Goal: Task Accomplishment & Management: Use online tool/utility

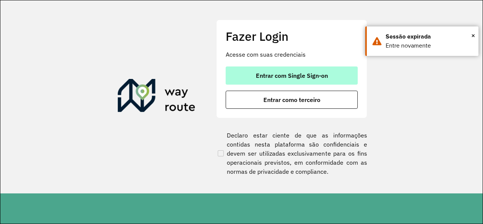
click at [275, 72] on span "Entrar com Single Sign-on" at bounding box center [292, 75] width 72 height 6
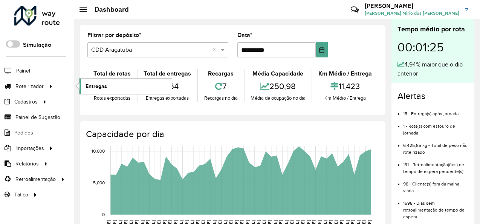
click at [92, 84] on span "Entregas" at bounding box center [96, 86] width 21 height 8
click at [104, 79] on link "Entregas" at bounding box center [126, 85] width 92 height 15
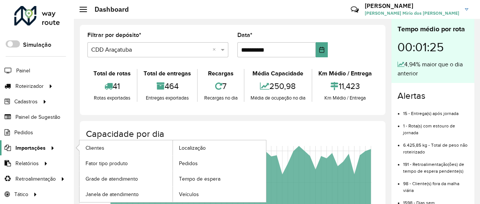
click at [46, 146] on div at bounding box center [51, 148] width 11 height 8
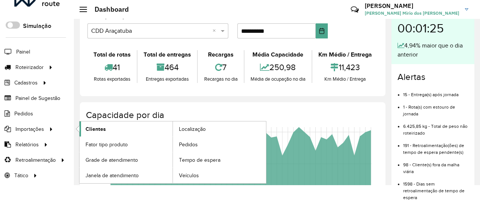
scroll to position [29, 0]
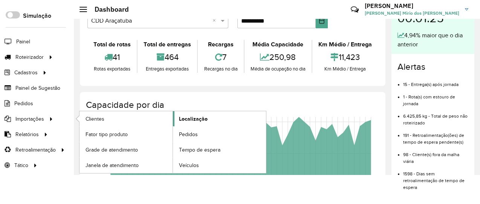
click at [207, 116] on link "Localização" at bounding box center [219, 118] width 93 height 15
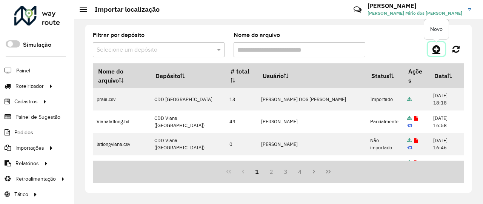
click at [437, 49] on icon at bounding box center [436, 48] width 8 height 9
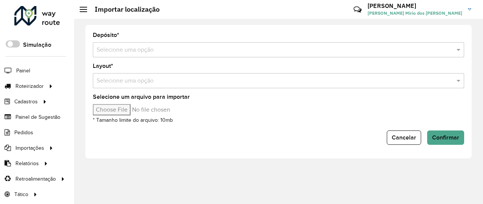
click at [257, 46] on input "text" at bounding box center [271, 50] width 348 height 9
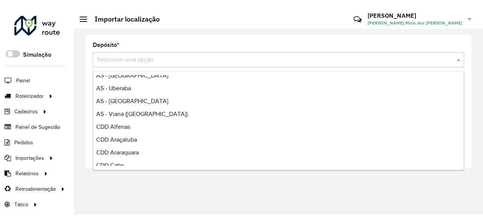
scroll to position [151, 0]
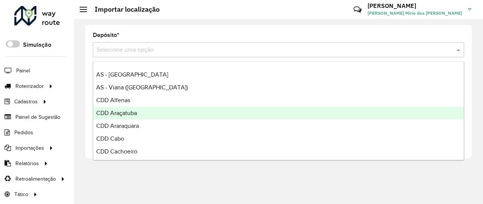
click at [173, 112] on div "CDD Araçatuba" at bounding box center [278, 113] width 370 height 13
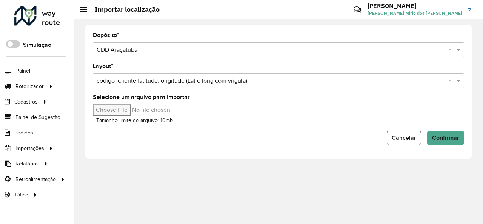
click at [112, 111] on input "Selecione um arquivo para importar" at bounding box center [157, 109] width 128 height 11
type input "**********"
click at [449, 140] on span "Confirmar" at bounding box center [445, 137] width 27 height 6
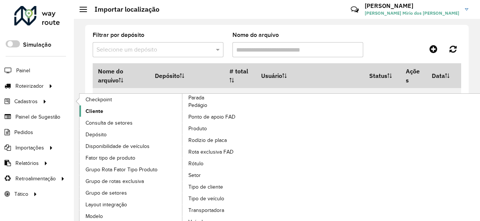
click at [119, 113] on link "Cliente" at bounding box center [131, 111] width 103 height 11
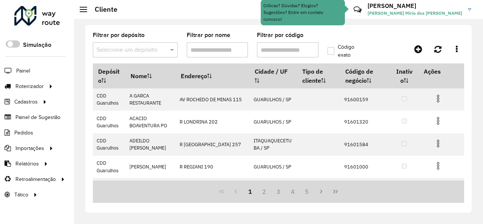
click at [172, 49] on span at bounding box center [172, 49] width 9 height 9
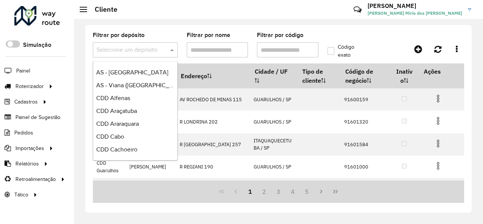
scroll to position [151, 0]
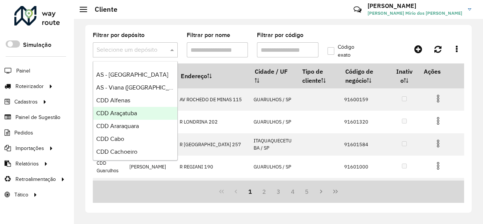
click at [131, 113] on span "CDD Araçatuba" at bounding box center [116, 113] width 41 height 6
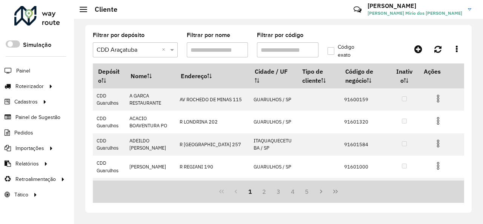
click at [265, 52] on hb-app "Aguarde... Pop-up bloqueado! Seu navegador bloqueou automáticamente a abertura …" at bounding box center [241, 112] width 483 height 224
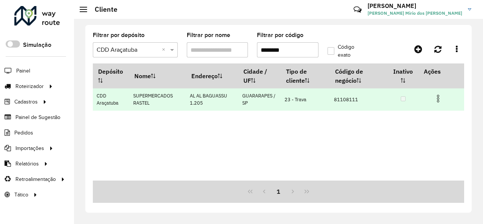
type input "********"
click at [439, 97] on img at bounding box center [437, 98] width 9 height 9
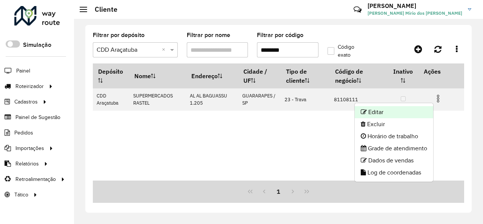
click at [406, 110] on li "Editar" at bounding box center [393, 112] width 78 height 12
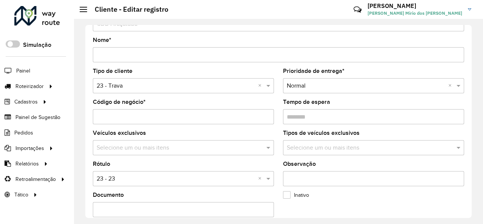
scroll to position [38, 0]
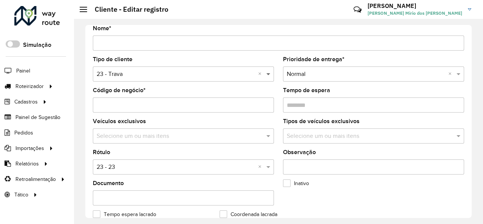
click at [267, 73] on span at bounding box center [268, 73] width 9 height 9
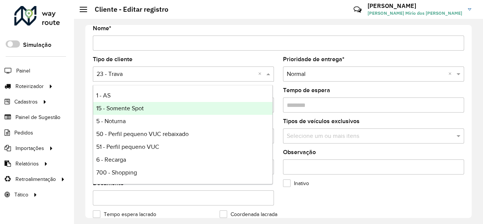
click at [228, 107] on div "15 - Somente Spot" at bounding box center [182, 108] width 179 height 13
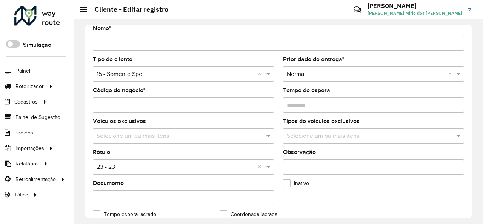
click at [278, 98] on formly-field "Tempo de espera" at bounding box center [373, 102] width 190 height 31
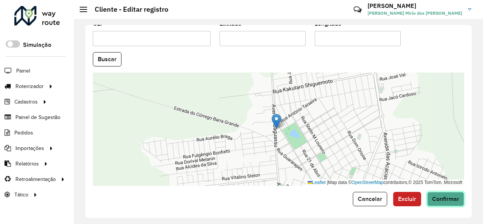
click at [449, 195] on span "Confirmar" at bounding box center [445, 198] width 27 height 6
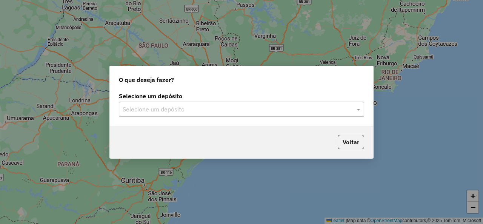
click at [174, 112] on input "text" at bounding box center [234, 109] width 222 height 9
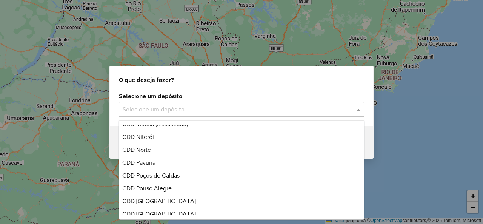
scroll to position [339, 0]
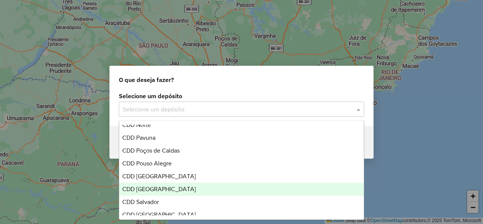
click at [171, 189] on span "CDD Rio de Janeiro" at bounding box center [159, 188] width 74 height 6
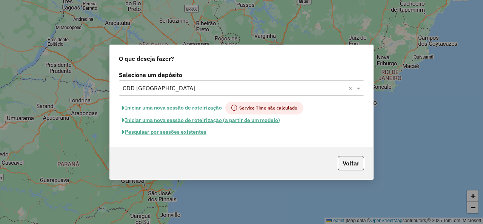
click at [180, 133] on button "Pesquisar por sessões existentes" at bounding box center [164, 132] width 91 height 12
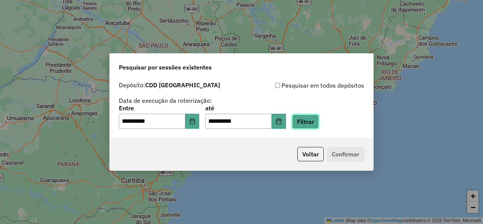
click at [314, 124] on button "Filtrar" at bounding box center [305, 121] width 27 height 14
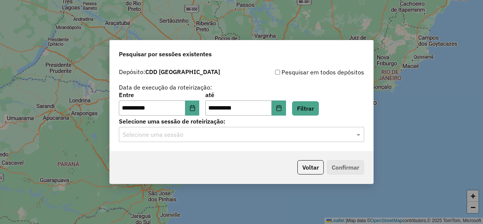
click at [184, 137] on input "text" at bounding box center [234, 134] width 222 height 9
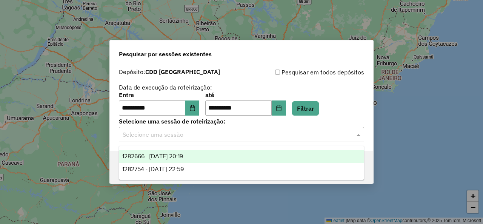
click at [183, 157] on span "1282666 - 25/09/2025 20:19" at bounding box center [152, 156] width 61 height 6
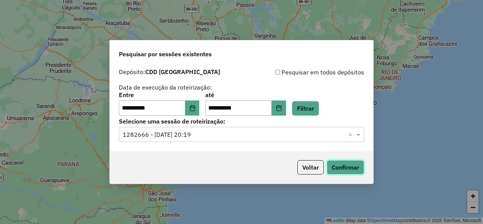
click at [347, 168] on button "Confirmar" at bounding box center [344, 167] width 37 height 14
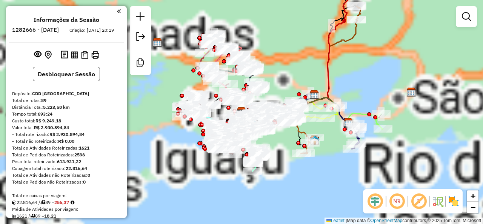
click at [418, 201] on em at bounding box center [418, 201] width 18 height 18
click at [281, 167] on div "Janela de atendimento Grade de atendimento Capacidade Transportadoras Veículos …" at bounding box center [241, 112] width 483 height 224
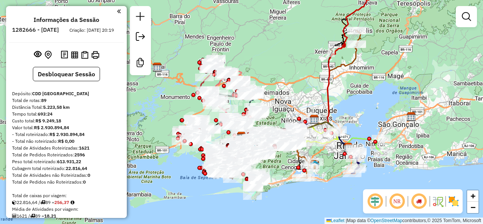
click at [418, 201] on em at bounding box center [418, 201] width 18 height 18
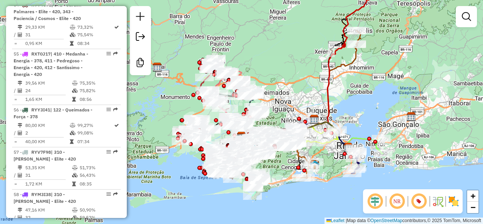
scroll to position [2752, 0]
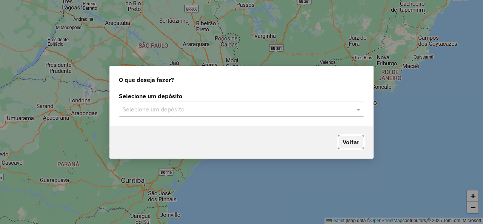
click at [210, 113] on div "Selecione um depósito" at bounding box center [241, 108] width 245 height 15
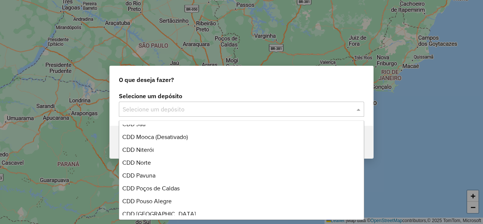
scroll to position [302, 0]
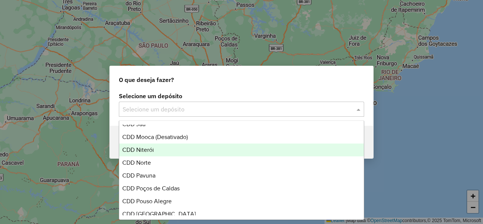
click at [178, 145] on div "CDD Niterói" at bounding box center [241, 149] width 244 height 13
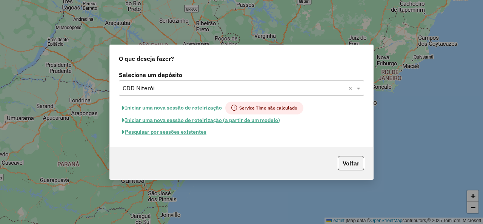
click at [172, 130] on button "Pesquisar por sessões existentes" at bounding box center [164, 132] width 91 height 12
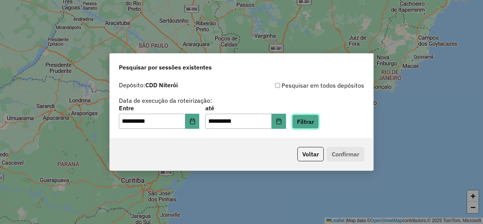
click at [319, 118] on button "Filtrar" at bounding box center [305, 121] width 27 height 14
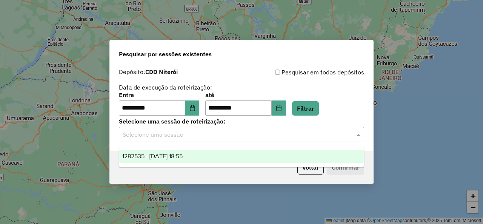
click at [161, 139] on div "Selecione uma sessão" at bounding box center [241, 134] width 245 height 15
drag, startPoint x: 179, startPoint y: 152, endPoint x: 198, endPoint y: 155, distance: 18.7
click at [180, 153] on div "1282535 - [DATE] 18:55" at bounding box center [241, 156] width 244 height 13
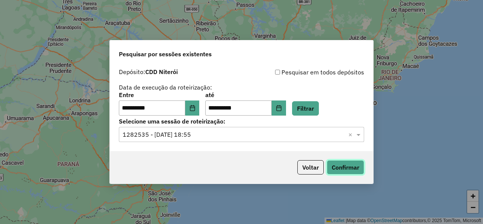
click at [351, 170] on button "Confirmar" at bounding box center [344, 167] width 37 height 14
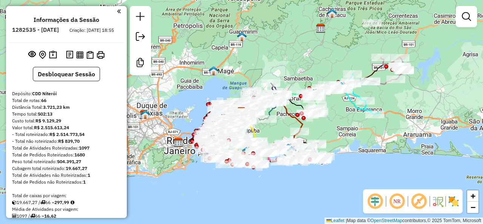
click at [418, 200] on em at bounding box center [418, 201] width 18 height 18
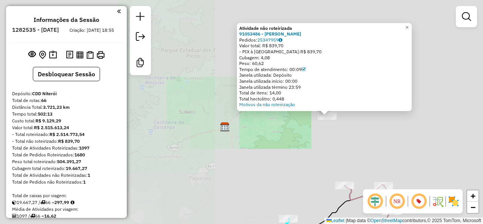
click at [326, 139] on div "Atividade não roteirizada 91053486 - [PERSON_NAME] PECLAT Pedidos: 25347959 Val…" at bounding box center [241, 112] width 483 height 224
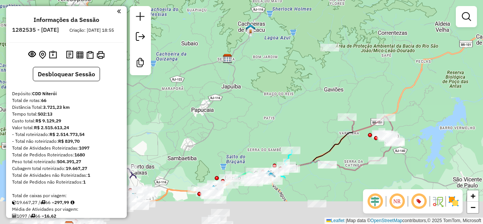
drag, startPoint x: 320, startPoint y: 162, endPoint x: 337, endPoint y: 29, distance: 134.5
click at [336, 31] on div "Janela de atendimento Grade de atendimento Capacidade Transportadoras Veículos …" at bounding box center [241, 112] width 483 height 224
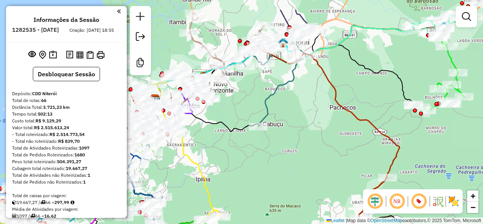
drag, startPoint x: 307, startPoint y: 124, endPoint x: 299, endPoint y: 158, distance: 35.0
click at [299, 158] on div "Janela de atendimento Grade de atendimento Capacidade Transportadoras Veículos …" at bounding box center [241, 112] width 483 height 224
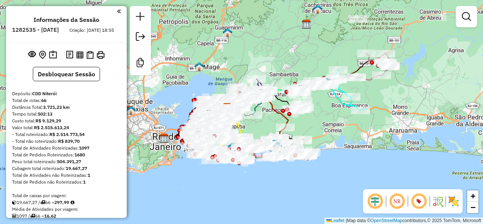
drag, startPoint x: 415, startPoint y: 140, endPoint x: 394, endPoint y: 113, distance: 34.6
click at [394, 113] on div "Janela de atendimento Grade de atendimento Capacidade Transportadoras Veículos …" at bounding box center [241, 112] width 483 height 224
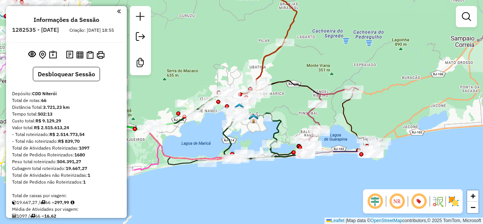
click at [276, 124] on icon at bounding box center [264, 132] width 83 height 52
select select "**********"
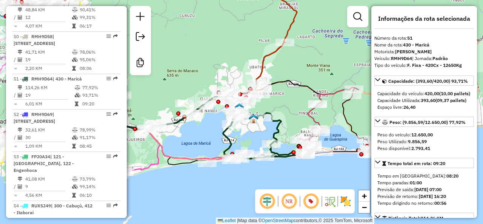
click at [310, 118] on icon at bounding box center [326, 117] width 54 height 60
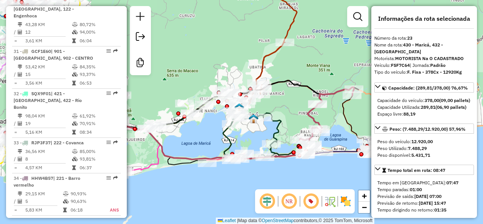
scroll to position [1201, 0]
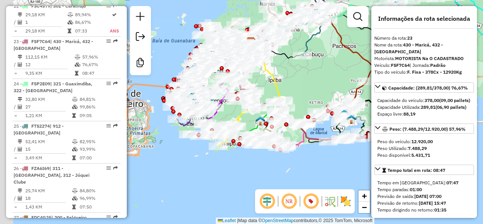
drag, startPoint x: 203, startPoint y: 183, endPoint x: 273, endPoint y: 175, distance: 70.5
click at [273, 175] on div "Janela de atendimento Grade de atendimento Capacidade Transportadoras Veículos …" at bounding box center [241, 112] width 483 height 224
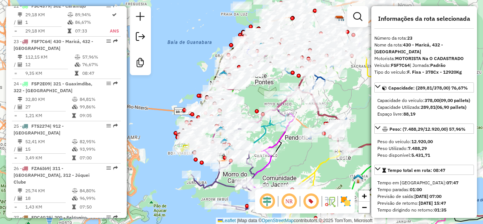
drag, startPoint x: 256, startPoint y: 101, endPoint x: 301, endPoint y: 165, distance: 77.9
click at [301, 165] on div "Janela de atendimento Grade de atendimento Capacidade Transportadoras Veículos …" at bounding box center [241, 112] width 483 height 224
click at [222, 188] on icon at bounding box center [225, 177] width 69 height 66
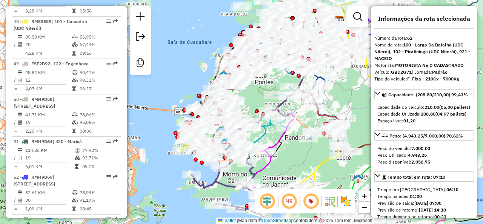
scroll to position [2856, 0]
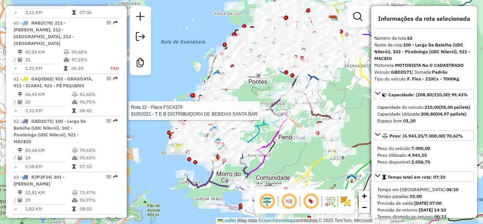
drag, startPoint x: 249, startPoint y: 92, endPoint x: 249, endPoint y: 99, distance: 6.8
click at [249, 109] on div at bounding box center [250, 111] width 4 height 4
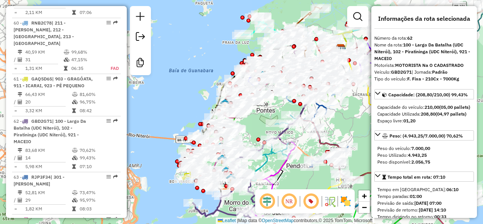
drag, startPoint x: 246, startPoint y: 90, endPoint x: 255, endPoint y: 123, distance: 33.2
click at [255, 123] on div "Janela de atendimento Grade de atendimento Capacidade Transportadoras Veículos …" at bounding box center [241, 112] width 483 height 224
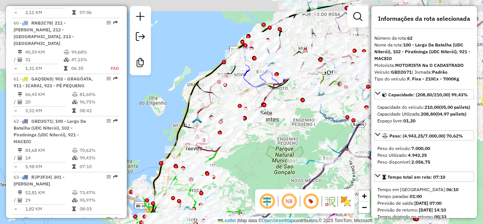
drag, startPoint x: 253, startPoint y: 145, endPoint x: 247, endPoint y: 158, distance: 13.9
click at [250, 160] on div "Janela de atendimento Grade de atendimento Capacidade Transportadoras Veículos …" at bounding box center [241, 112] width 483 height 224
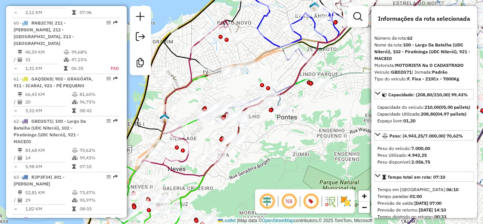
click at [282, 99] on icon at bounding box center [257, 85] width 104 height 75
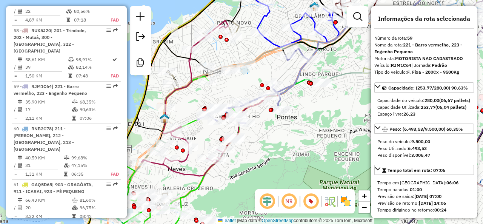
scroll to position [2716, 0]
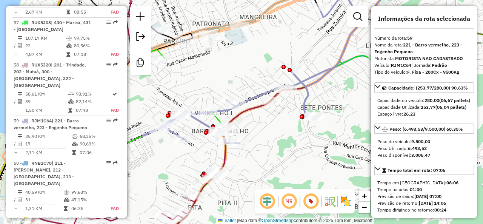
click at [253, 112] on icon at bounding box center [221, 112] width 381 height 268
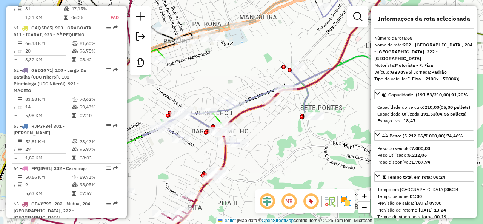
scroll to position [2989, 0]
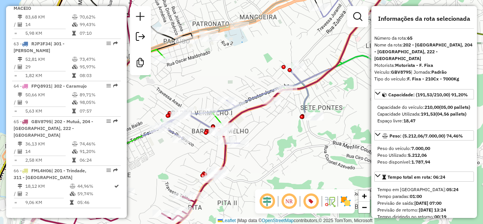
click at [218, 117] on icon at bounding box center [145, 147] width 337 height 197
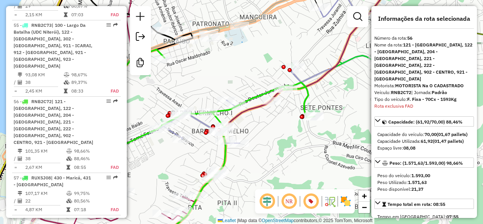
scroll to position [2563, 0]
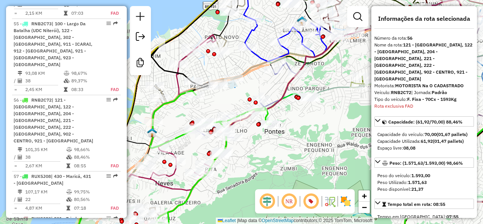
click at [166, 92] on icon at bounding box center [197, 51] width 93 height 144
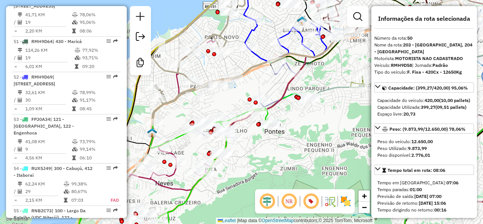
scroll to position [2297, 0]
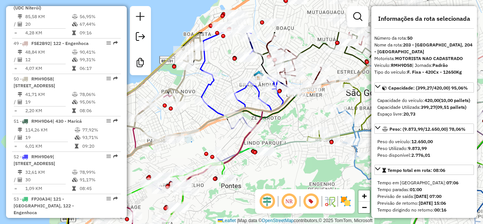
drag, startPoint x: 297, startPoint y: 143, endPoint x: 263, endPoint y: 193, distance: 60.5
click at [263, 193] on hb-router-mapa "Informações da Sessão 1282535 - 25/09/2025 Criação: 24/09/2025 18:55 Desbloquea…" at bounding box center [241, 112] width 483 height 224
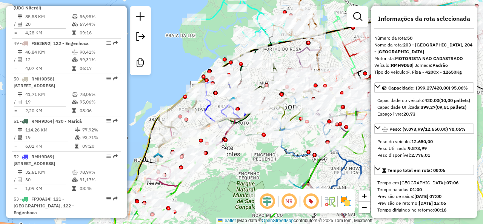
drag, startPoint x: 244, startPoint y: 169, endPoint x: 235, endPoint y: 174, distance: 10.6
click at [235, 175] on div "Janela de atendimento Grade de atendimento Capacidade Transportadoras Veículos …" at bounding box center [241, 112] width 483 height 224
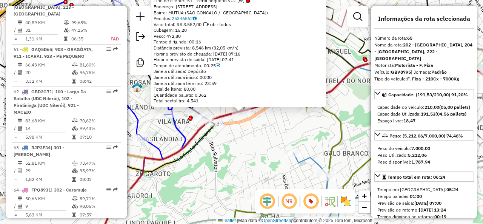
scroll to position [2989, 0]
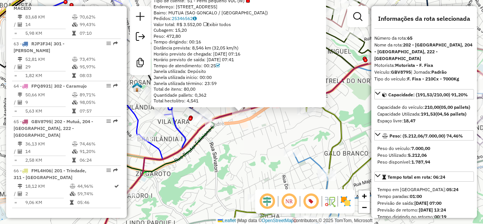
click at [242, 134] on div "91034061 - SOBERANO INDUSTRIA E Tipo de cliente: 51 - Perfil pequeno VUC (W) En…" at bounding box center [241, 112] width 483 height 224
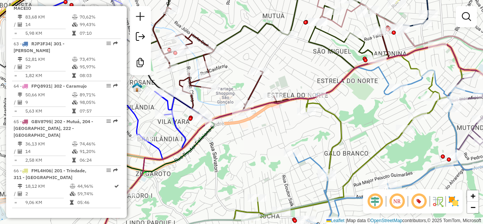
click at [256, 84] on icon at bounding box center [271, 64] width 236 height 114
select select "**********"
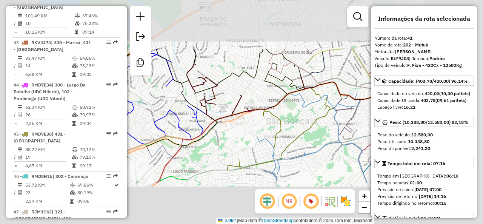
scroll to position [1931, 0]
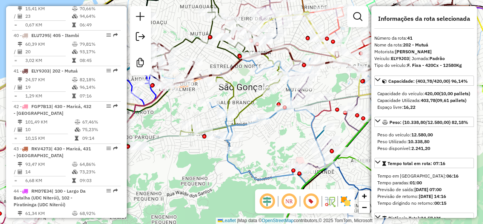
click at [242, 167] on div "Janela de atendimento Grade de atendimento Capacidade Transportadoras Veículos …" at bounding box center [241, 112] width 483 height 224
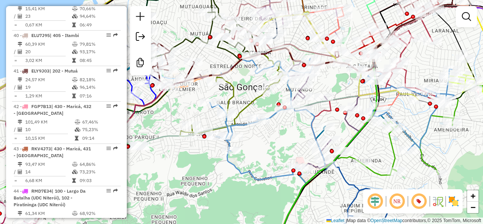
click at [233, 166] on icon at bounding box center [332, 115] width 244 height 135
select select "**********"
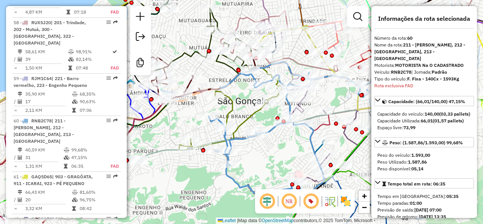
scroll to position [2759, 0]
drag, startPoint x: 265, startPoint y: 147, endPoint x: 263, endPoint y: 172, distance: 25.7
click at [263, 172] on div "Janela de atendimento Grade de atendimento Capacidade Transportadoras Veículos …" at bounding box center [241, 112] width 483 height 224
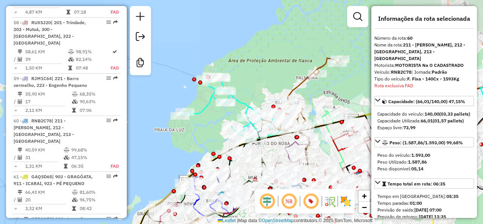
drag, startPoint x: 184, startPoint y: 72, endPoint x: 210, endPoint y: 133, distance: 66.6
click at [210, 133] on div "Janela de atendimento Grade de atendimento Capacidade Transportadoras Veículos …" at bounding box center [241, 112] width 483 height 224
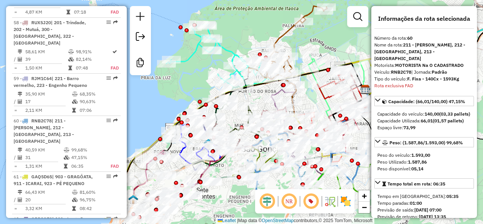
drag, startPoint x: 206, startPoint y: 121, endPoint x: 189, endPoint y: 57, distance: 65.8
click at [189, 57] on div "Janela de atendimento Grade de atendimento Capacidade Transportadoras Veículos …" at bounding box center [241, 112] width 483 height 224
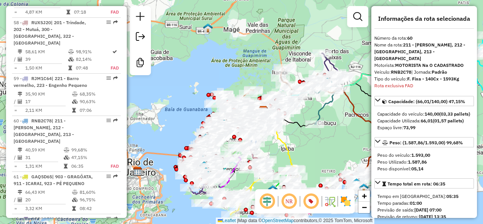
click at [329, 144] on div "Janela de atendimento Grade de atendimento Capacidade Transportadoras Veículos …" at bounding box center [241, 112] width 483 height 224
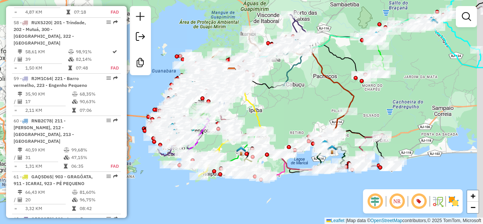
drag, startPoint x: 342, startPoint y: 148, endPoint x: 304, endPoint y: 106, distance: 56.3
click at [304, 106] on div "Janela de atendimento Grade de atendimento Capacidade Transportadoras Veículos …" at bounding box center [241, 112] width 483 height 224
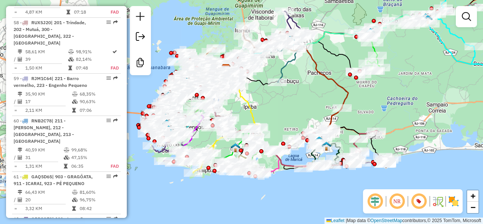
click at [304, 106] on div "Janela de atendimento Grade de atendimento Capacidade Transportadoras Veículos …" at bounding box center [241, 112] width 483 height 224
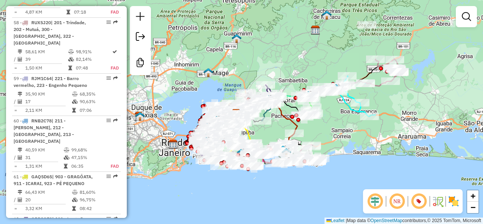
drag, startPoint x: 369, startPoint y: 120, endPoint x: 344, endPoint y: 141, distance: 32.7
click at [344, 141] on div "Janela de atendimento Grade de atendimento Capacidade Transportadoras Veículos …" at bounding box center [241, 112] width 483 height 224
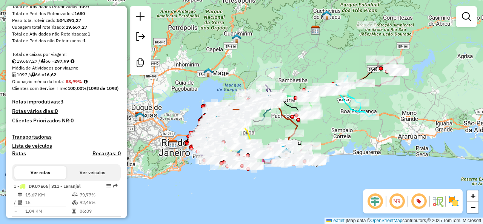
scroll to position [0, 0]
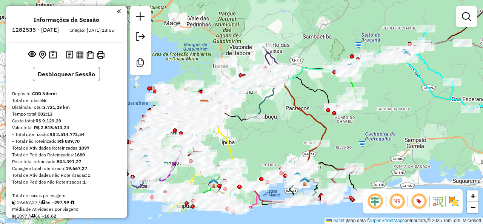
click at [277, 135] on div "Janela de atendimento Grade de atendimento Capacidade Transportadoras Veículos …" at bounding box center [241, 112] width 483 height 224
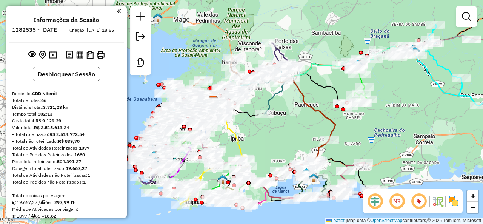
drag, startPoint x: 277, startPoint y: 135, endPoint x: 290, endPoint y: 130, distance: 13.7
click at [290, 130] on div "Janela de atendimento Grade de atendimento Capacidade Transportadoras Veículos …" at bounding box center [241, 112] width 483 height 224
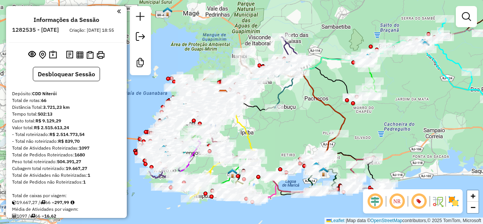
drag, startPoint x: 290, startPoint y: 130, endPoint x: 296, endPoint y: 126, distance: 7.8
click at [296, 126] on div "Janela de atendimento Grade de atendimento Capacidade Transportadoras Veículos …" at bounding box center [241, 112] width 483 height 224
click at [298, 126] on div "Janela de atendimento Grade de atendimento Capacidade Transportadoras Veículos …" at bounding box center [241, 112] width 483 height 224
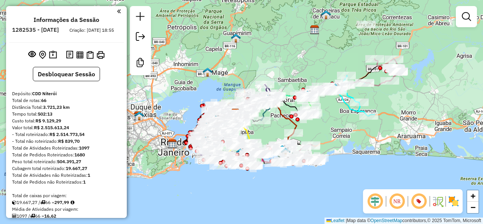
drag, startPoint x: 348, startPoint y: 126, endPoint x: 311, endPoint y: 134, distance: 37.3
click at [311, 134] on div "Janela de atendimento Grade de atendimento Capacidade Transportadoras Veículos …" at bounding box center [241, 112] width 483 height 224
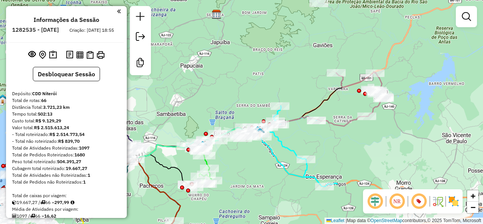
click at [385, 83] on icon at bounding box center [360, 94] width 49 height 44
select select "**********"
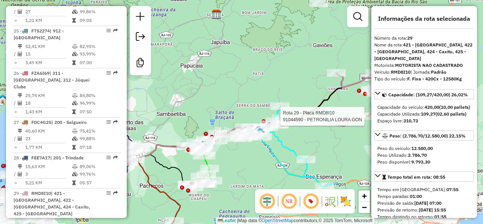
scroll to position [1440, 0]
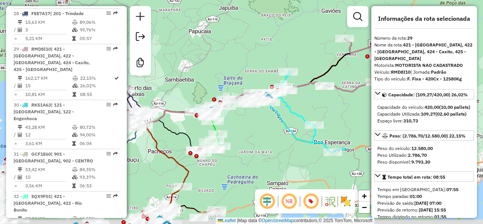
drag, startPoint x: 338, startPoint y: 154, endPoint x: 346, endPoint y: 117, distance: 37.9
click at [346, 117] on div "Janela de atendimento Grade de atendimento Capacidade Transportadoras Veículos …" at bounding box center [241, 112] width 483 height 224
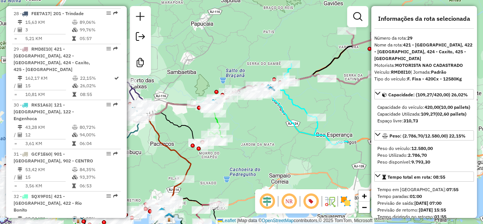
click at [303, 106] on icon at bounding box center [306, 104] width 84 height 81
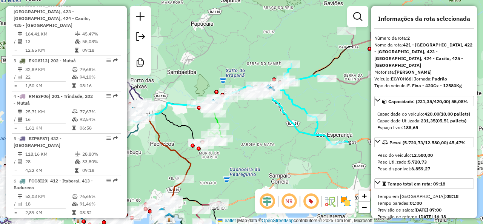
scroll to position [364, 0]
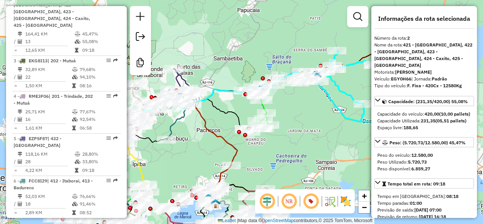
drag, startPoint x: 254, startPoint y: 131, endPoint x: 334, endPoint y: 111, distance: 82.0
click at [332, 112] on div "Janela de atendimento Grade de atendimento Capacidade Transportadoras Veículos …" at bounding box center [241, 112] width 483 height 224
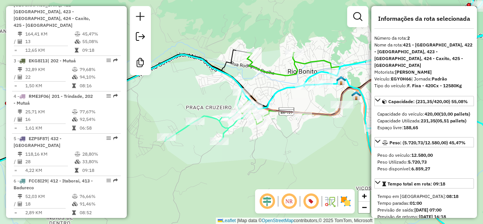
click at [324, 59] on icon at bounding box center [326, 88] width 174 height 72
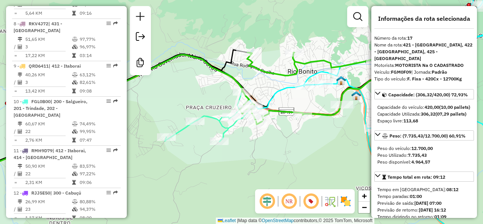
scroll to position [969, 0]
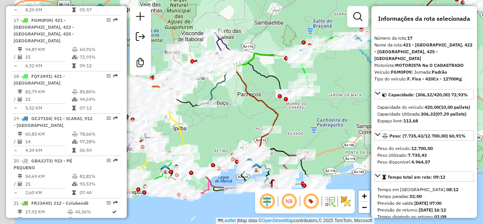
drag, startPoint x: 357, startPoint y: 99, endPoint x: 363, endPoint y: 89, distance: 11.3
click at [370, 88] on div "Janela de atendimento Grade de atendimento Capacidade Transportadoras Veículos …" at bounding box center [241, 112] width 483 height 224
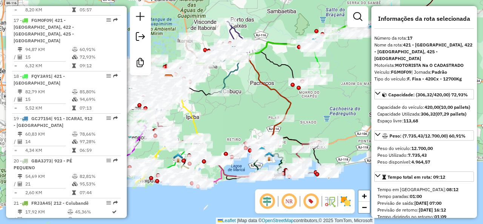
click at [347, 100] on div "Janela de atendimento Grade de atendimento Capacidade Transportadoras Veículos …" at bounding box center [241, 112] width 483 height 224
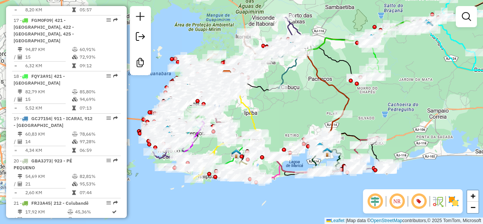
drag, startPoint x: 340, startPoint y: 113, endPoint x: 403, endPoint y: 107, distance: 63.6
click at [403, 107] on div "Janela de atendimento Grade de atendimento Capacidade Transportadoras Veículos …" at bounding box center [241, 112] width 483 height 224
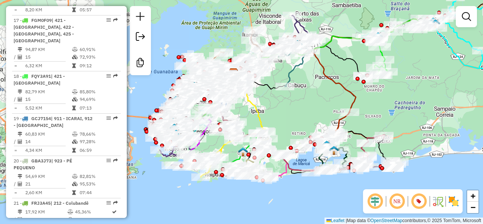
click at [315, 104] on div "Janela de atendimento Grade de atendimento Capacidade Transportadoras Veículos …" at bounding box center [241, 112] width 483 height 224
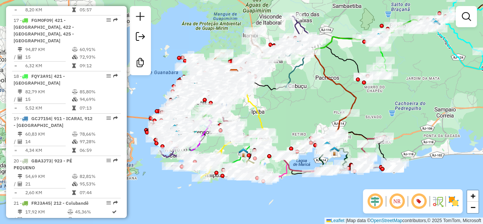
drag, startPoint x: 315, startPoint y: 104, endPoint x: 322, endPoint y: 116, distance: 13.2
click at [322, 116] on div "Janela de atendimento Grade de atendimento Capacidade Transportadoras Veículos …" at bounding box center [241, 112] width 483 height 224
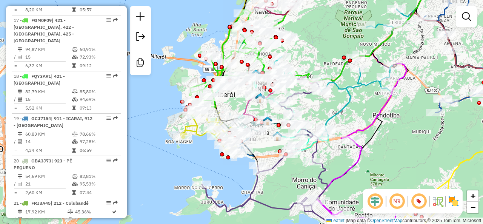
drag, startPoint x: 210, startPoint y: 166, endPoint x: 212, endPoint y: 172, distance: 5.6
click at [212, 172] on div "Janela de atendimento Grade de atendimento Capacidade Transportadoras Veículos …" at bounding box center [241, 112] width 483 height 224
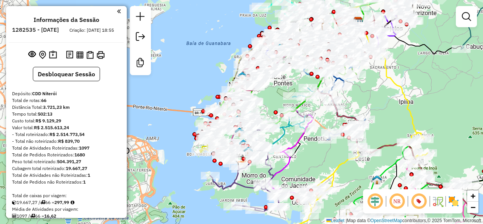
scroll to position [969, 0]
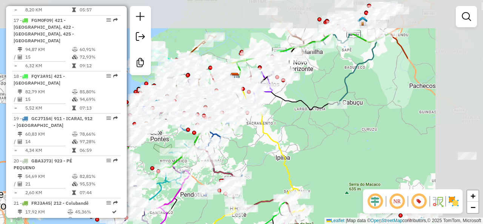
drag, startPoint x: 416, startPoint y: 75, endPoint x: 285, endPoint y: 133, distance: 143.0
click at [288, 133] on div "Janela de atendimento Grade de atendimento Capacidade Transportadoras Veículos …" at bounding box center [241, 112] width 483 height 224
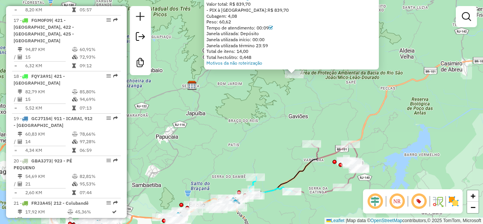
drag, startPoint x: 313, startPoint y: 196, endPoint x: 345, endPoint y: 69, distance: 130.5
click at [345, 69] on div "Atividade não roteirizada 91053486 - [PERSON_NAME] PECLAT Pedidos: 25347959 Val…" at bounding box center [241, 112] width 483 height 224
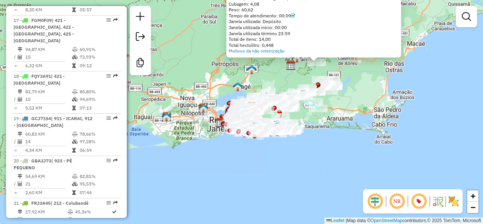
click at [217, 199] on div "Atividade não roteirizada 91053486 - [PERSON_NAME] PECLAT Pedidos: 25347959 Val…" at bounding box center [241, 112] width 483 height 224
